Goal: Information Seeking & Learning: Learn about a topic

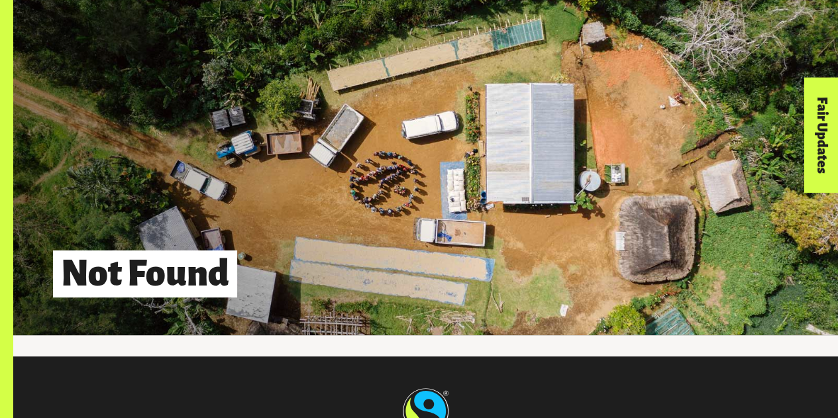
drag, startPoint x: 847, startPoint y: 138, endPoint x: 836, endPoint y: -80, distance: 218.8
click at [836, 0] on html "Menu For business Media Centre Partners Log In What is Fairtrade How Fairtrade …" at bounding box center [419, 290] width 838 height 581
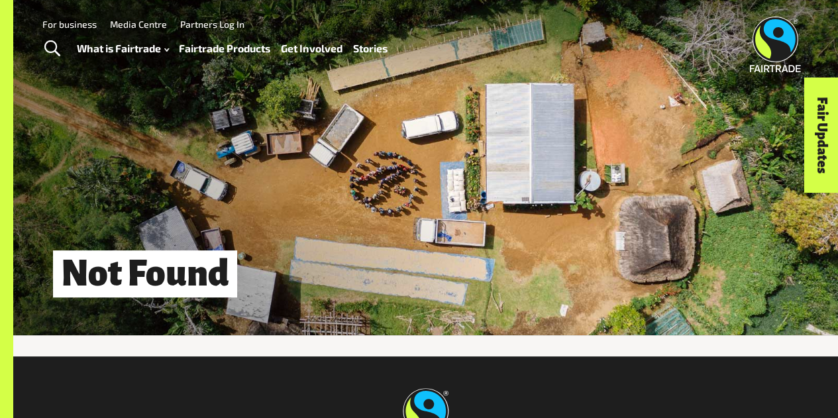
click at [250, 47] on link "Fairtrade Products" at bounding box center [224, 48] width 91 height 19
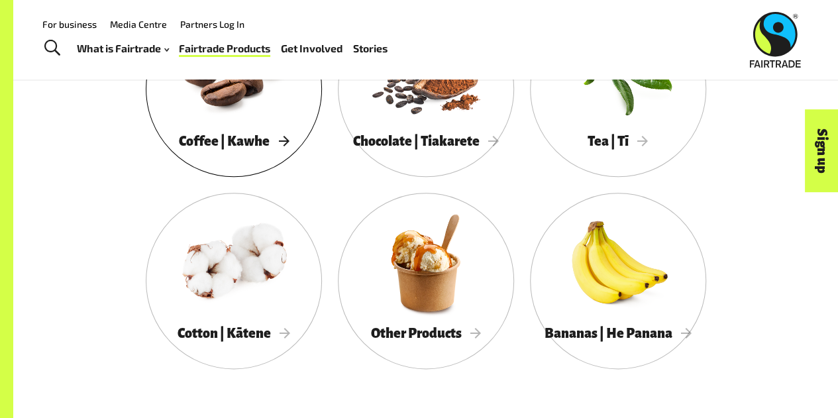
click at [220, 101] on div at bounding box center [234, 70] width 176 height 115
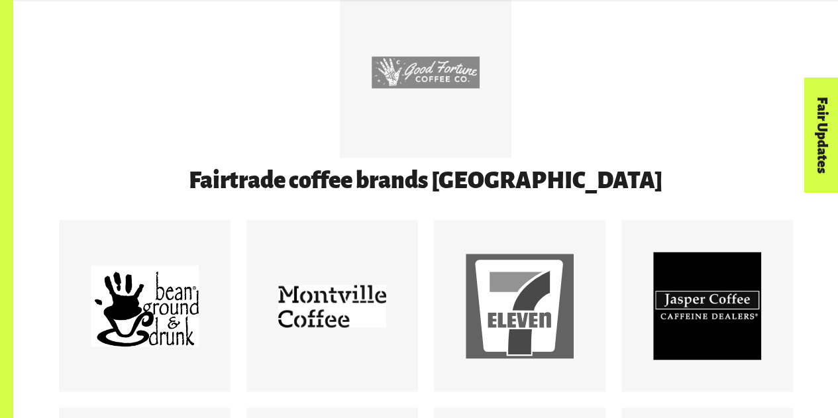
scroll to position [954, 0]
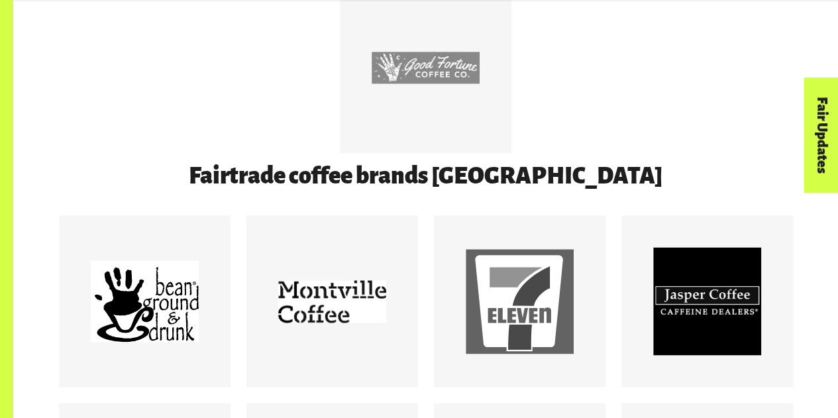
drag, startPoint x: 847, startPoint y: 19, endPoint x: 842, endPoint y: 99, distance: 79.6
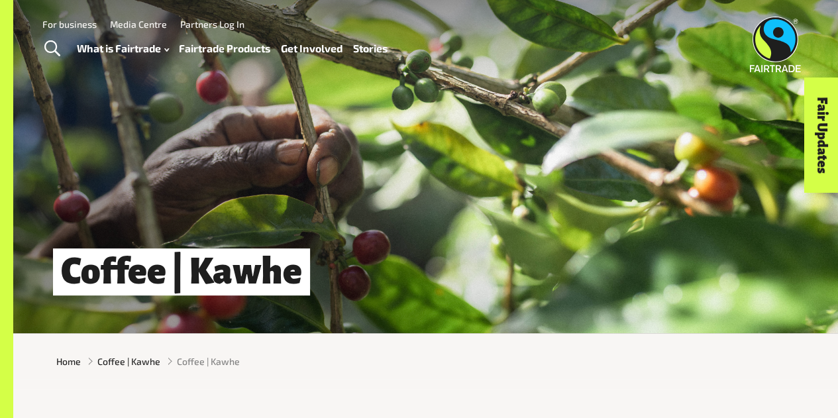
scroll to position [0, 0]
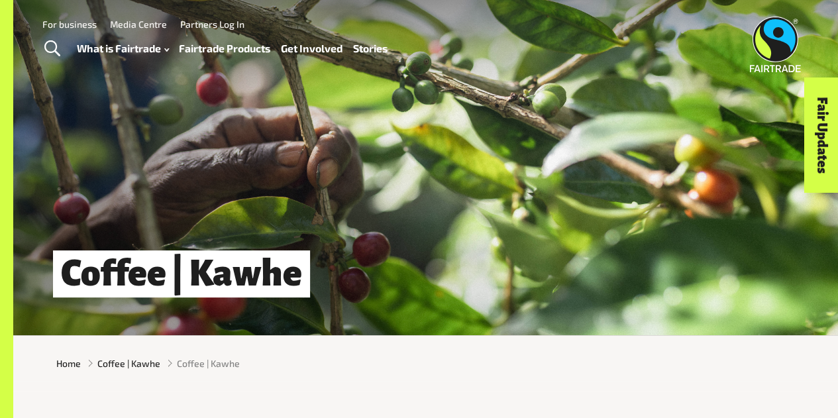
click at [190, 51] on link "Fairtrade Products" at bounding box center [224, 48] width 91 height 19
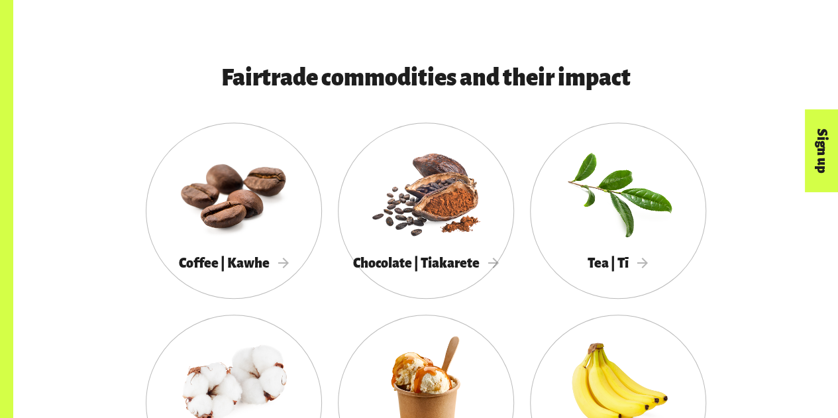
scroll to position [760, 0]
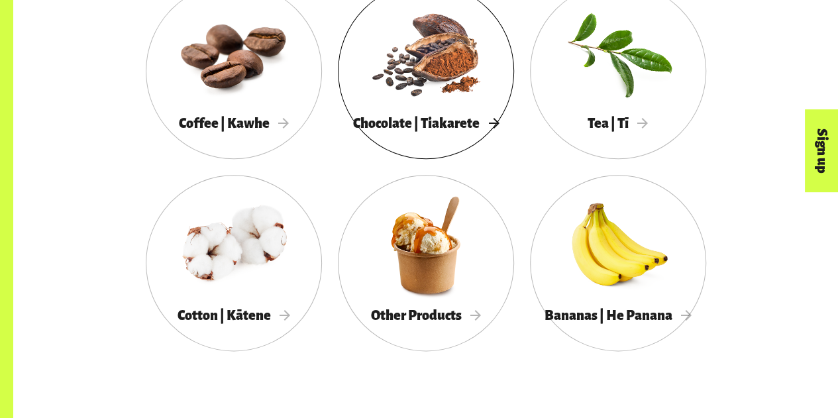
click at [429, 99] on div at bounding box center [426, 52] width 176 height 115
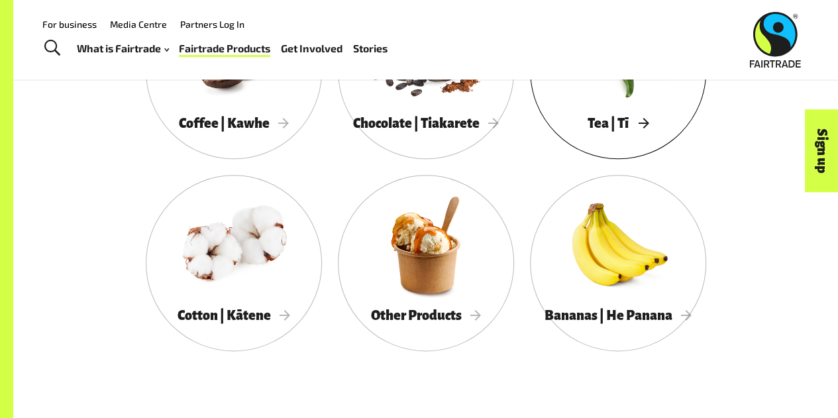
click at [640, 119] on div "Tea | Tī" at bounding box center [618, 123] width 176 height 26
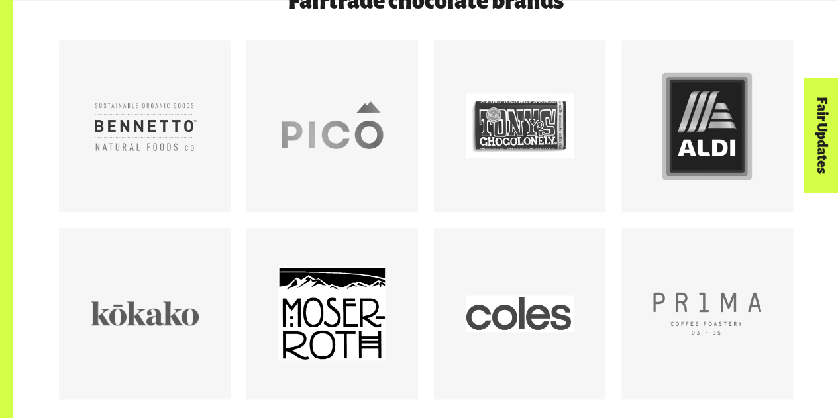
scroll to position [769, 0]
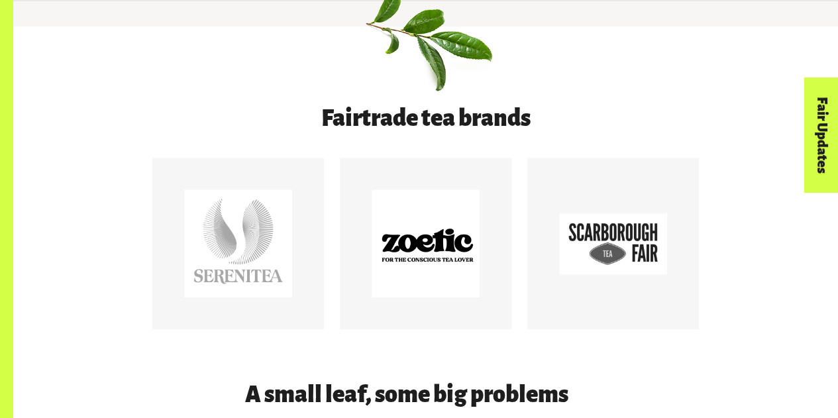
scroll to position [601, 0]
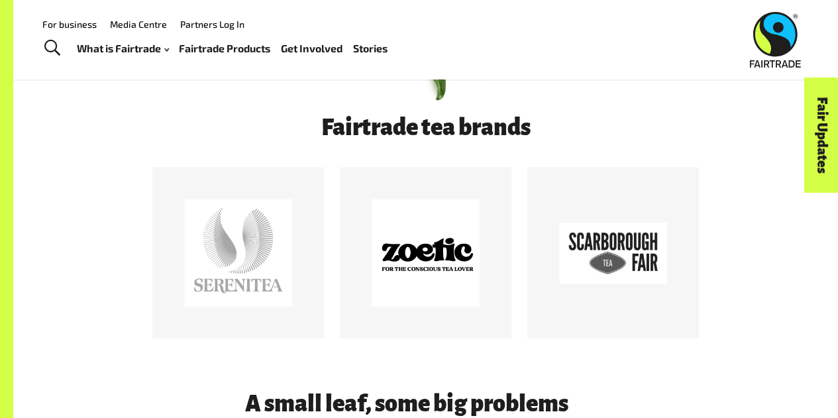
click at [236, 55] on link "Fairtrade Products" at bounding box center [224, 48] width 91 height 19
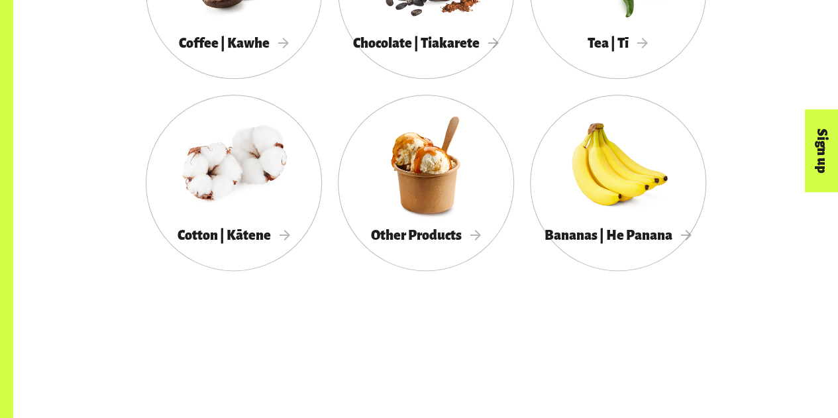
scroll to position [849, 0]
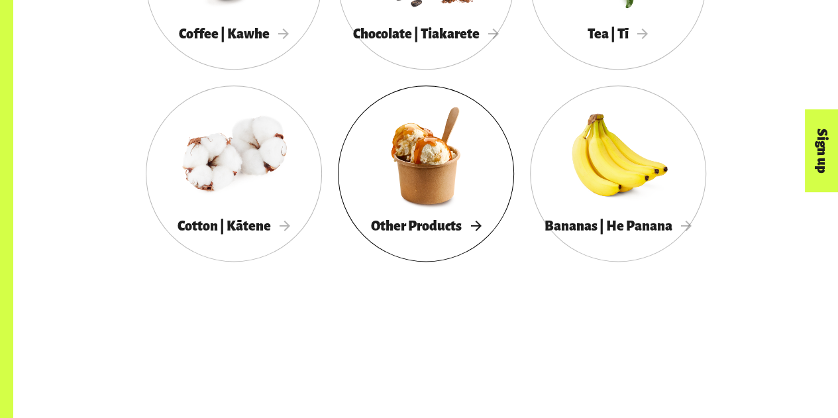
click at [452, 177] on div at bounding box center [426, 155] width 176 height 115
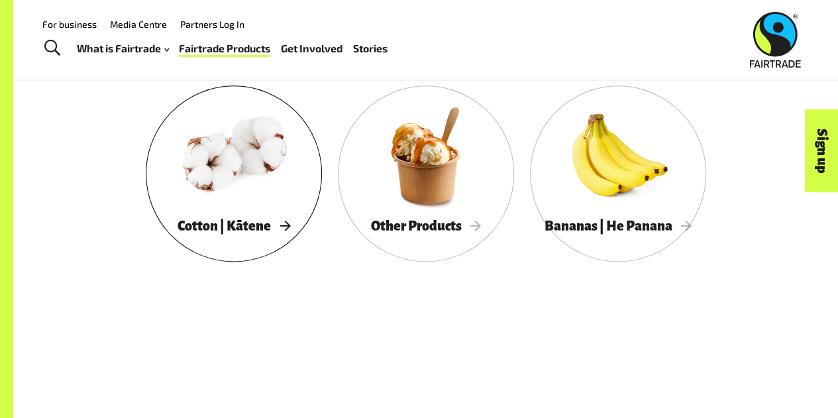
click at [256, 175] on div at bounding box center [234, 155] width 176 height 115
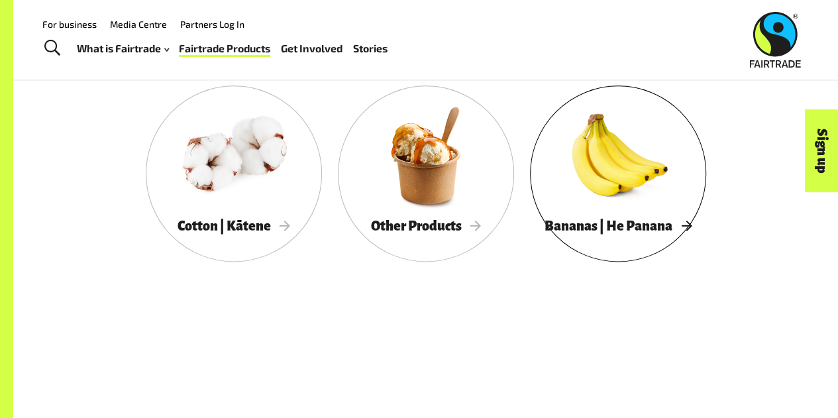
click at [567, 179] on div at bounding box center [618, 155] width 176 height 115
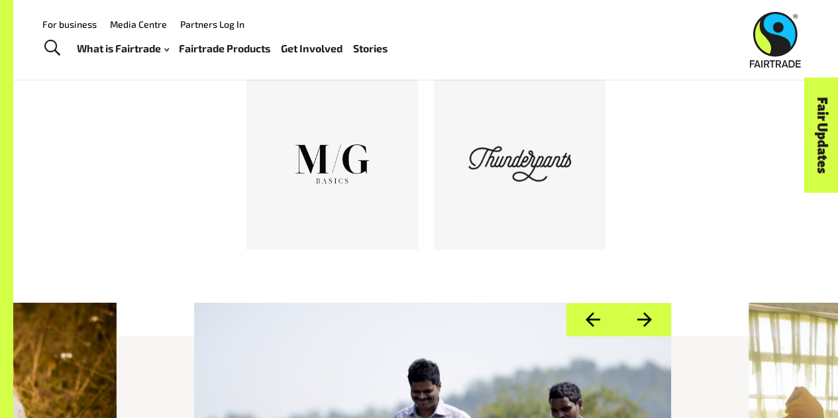
scroll to position [890, 0]
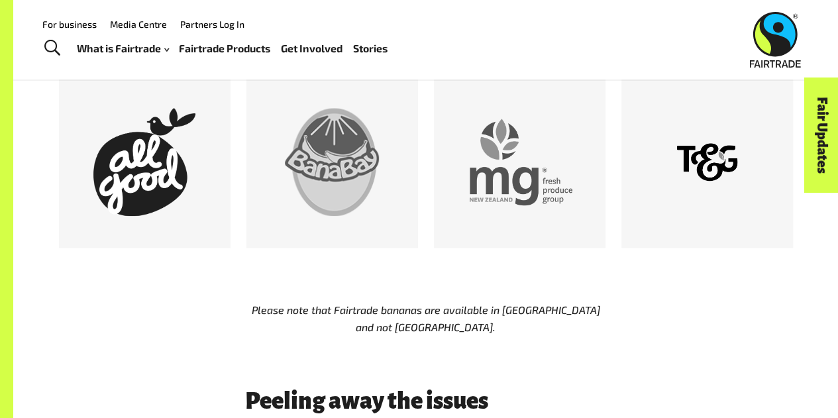
scroll to position [706, 0]
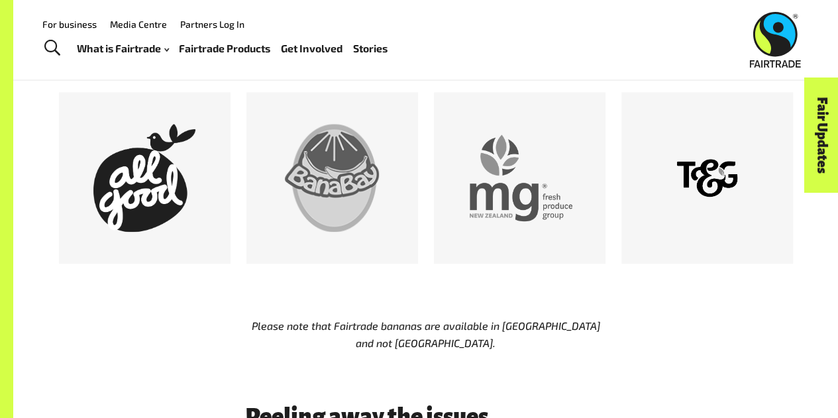
drag, startPoint x: 847, startPoint y: 40, endPoint x: 847, endPoint y: 92, distance: 52.3
